Goal: Information Seeking & Learning: Find specific fact

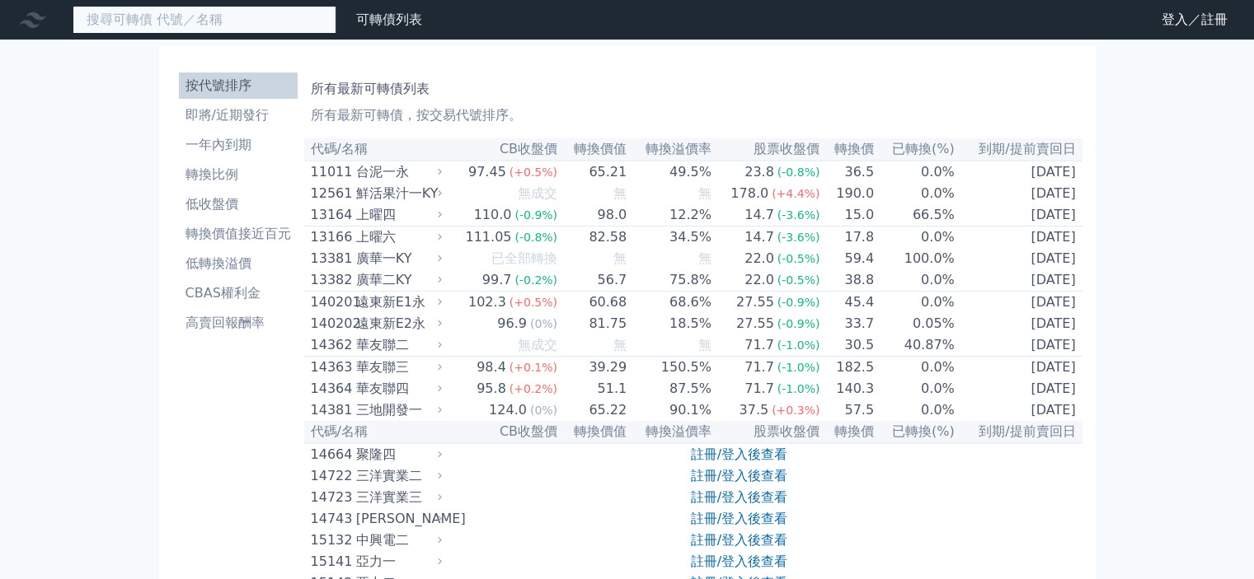
click at [271, 28] on input at bounding box center [205, 20] width 264 height 28
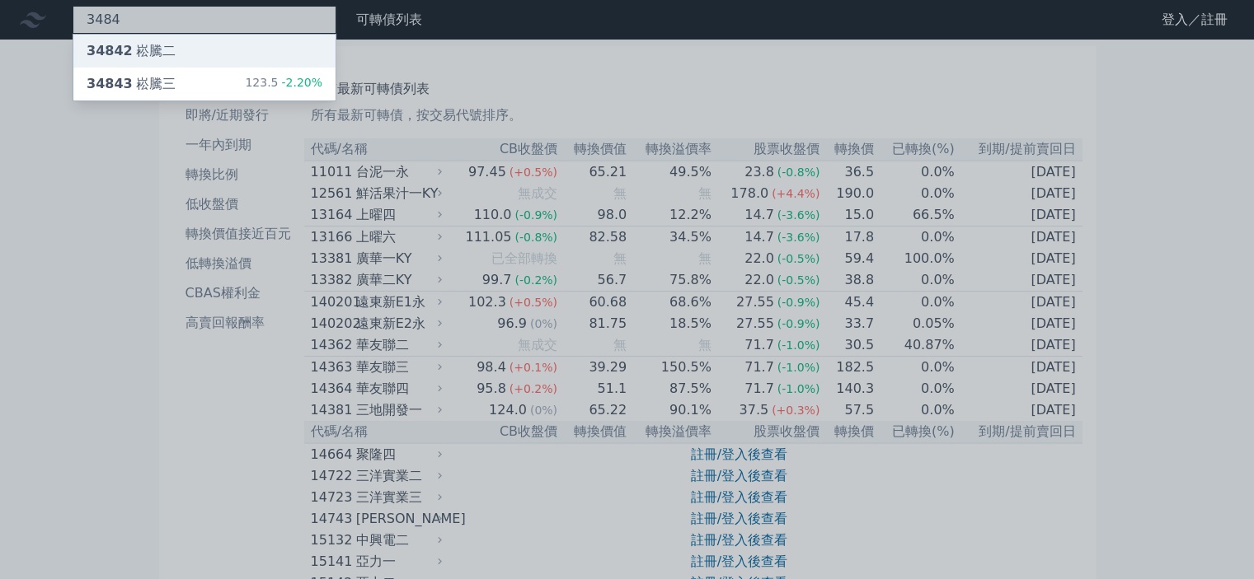
type input "3484"
click at [277, 44] on div "34842 崧騰二" at bounding box center [204, 51] width 262 height 33
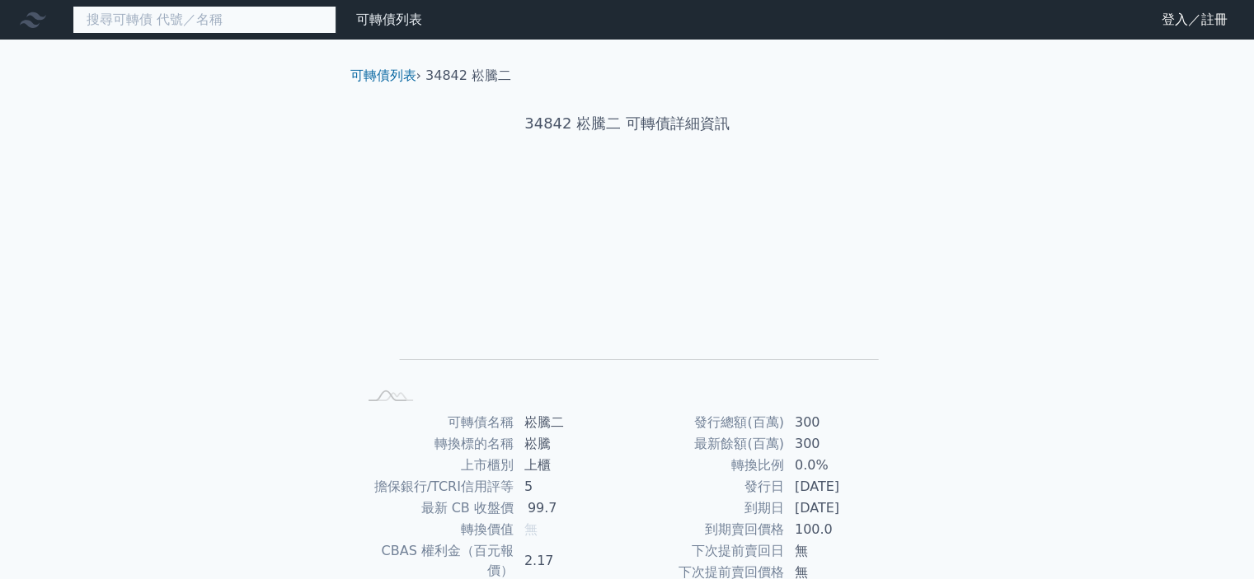
click at [214, 26] on input at bounding box center [205, 20] width 264 height 28
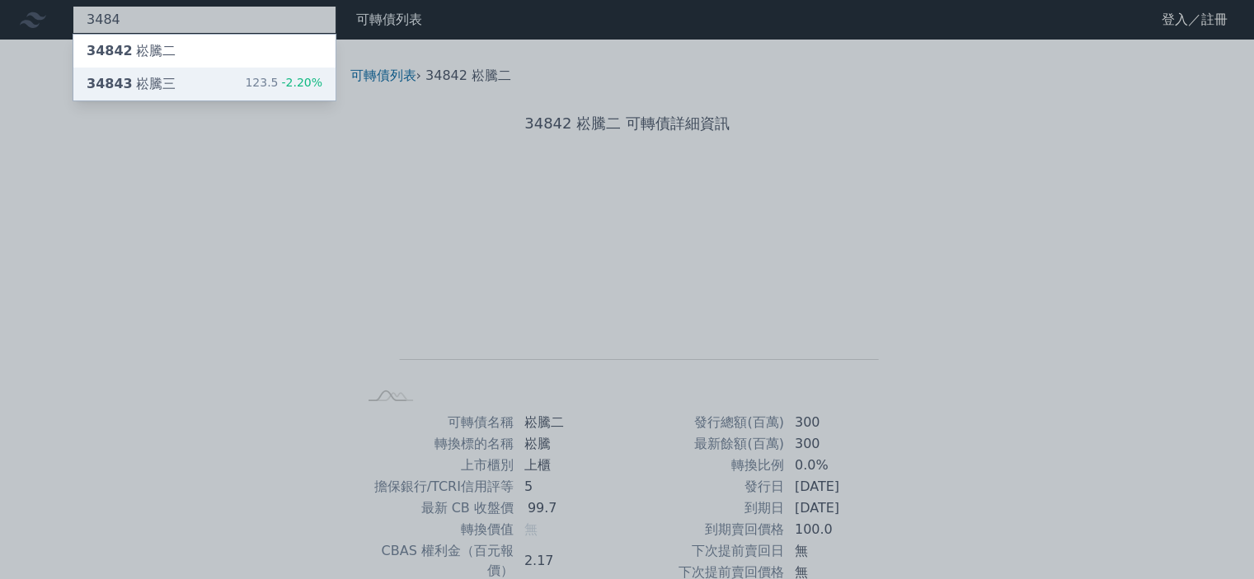
type input "3484"
click at [227, 78] on div "34843 崧騰三 123.5 -2.20%" at bounding box center [204, 84] width 262 height 33
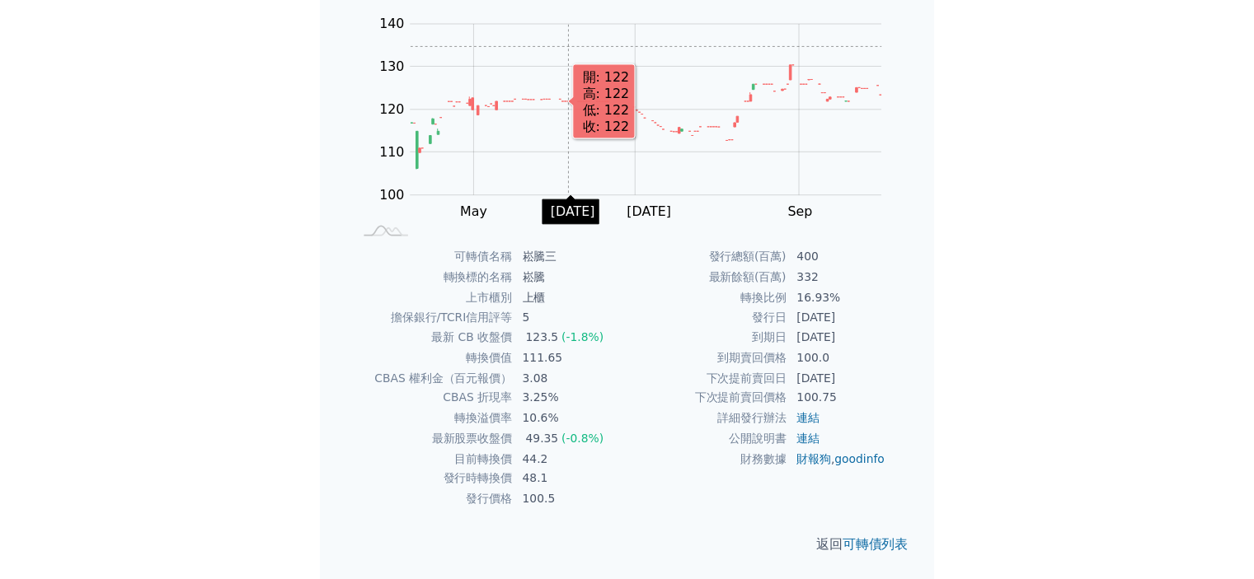
scroll to position [148, 0]
